Goal: Find specific page/section: Find specific page/section

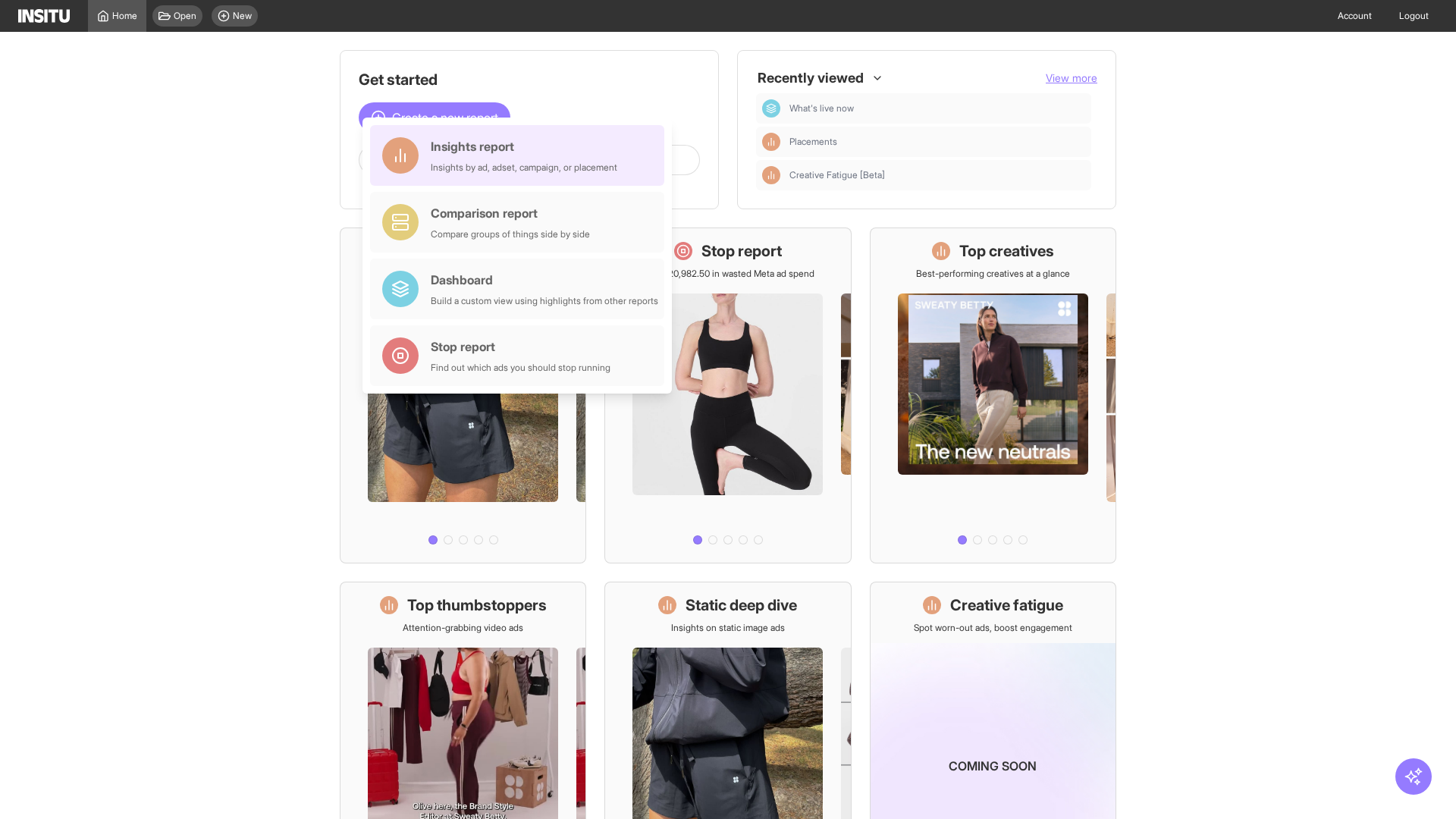
click at [521, 156] on div "Insights report Insights by ad, adset, campaign, or placement" at bounding box center [524, 156] width 187 height 36
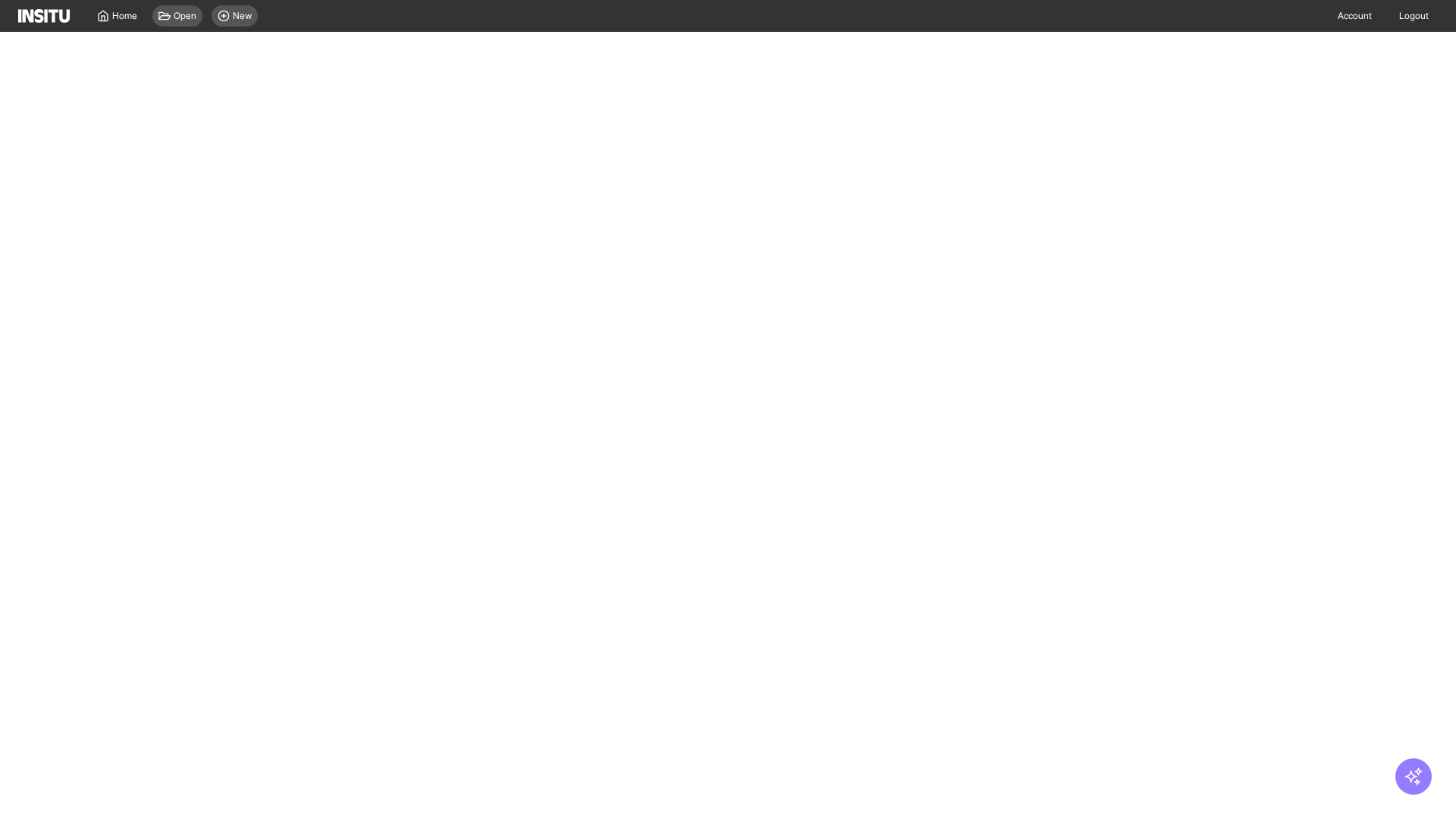
select select "**"
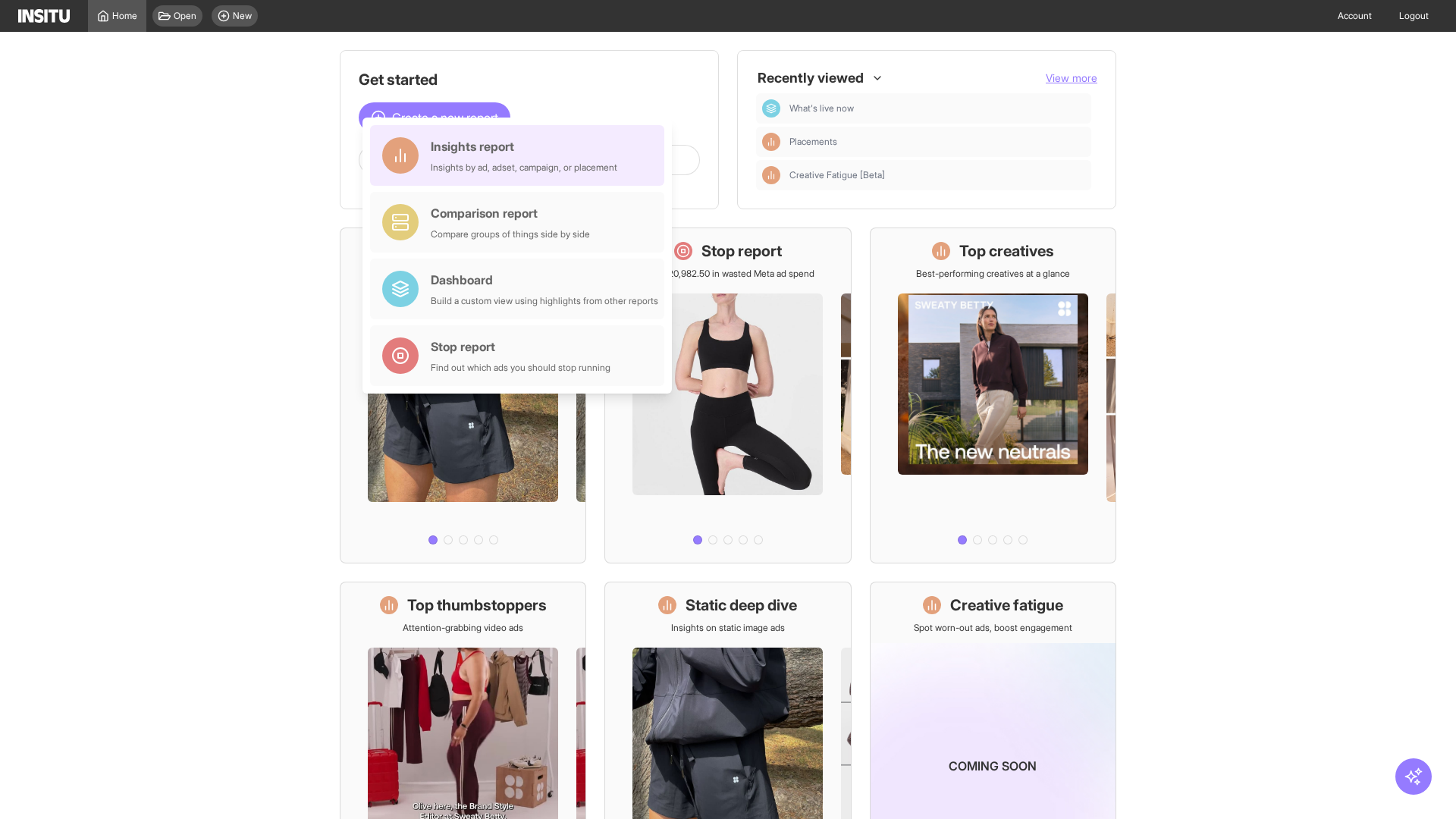
click at [521, 156] on div "Insights report Insights by ad, adset, campaign, or placement" at bounding box center [524, 156] width 187 height 36
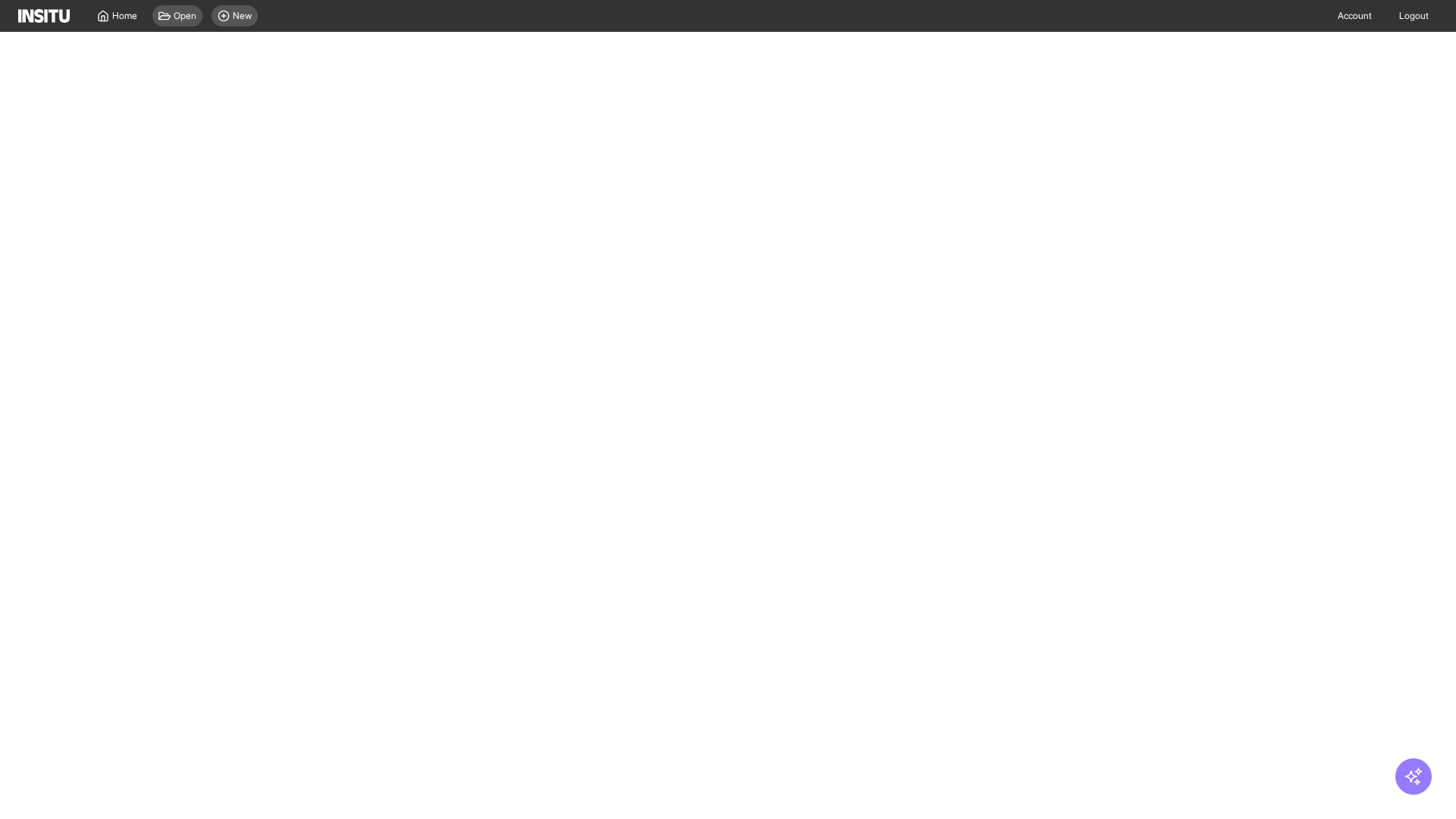
select select "**"
